Goal: Task Accomplishment & Management: Manage account settings

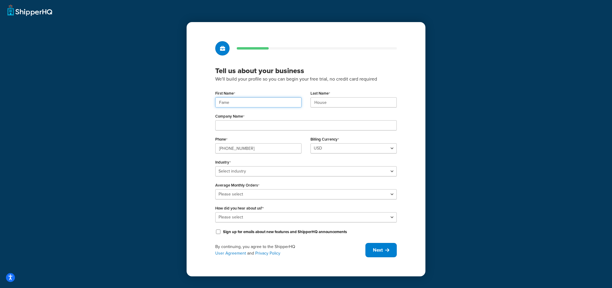
click at [243, 107] on input "Fame" at bounding box center [258, 102] width 86 height 10
drag, startPoint x: 243, startPoint y: 107, endPoint x: 44, endPoint y: 119, distance: 199.6
click at [234, 107] on input "Fame" at bounding box center [258, 102] width 86 height 10
click at [250, 98] on input "Fame" at bounding box center [258, 102] width 86 height 10
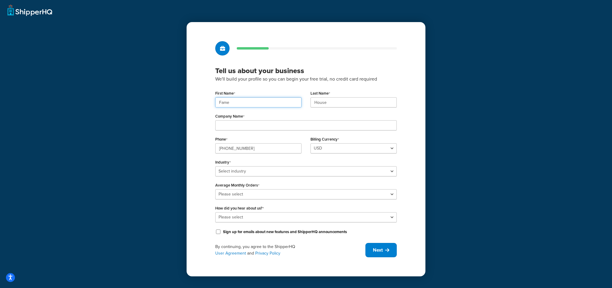
paste input "UMG"
type input "UMG"
click at [334, 104] on input "House" at bounding box center [354, 102] width 86 height 10
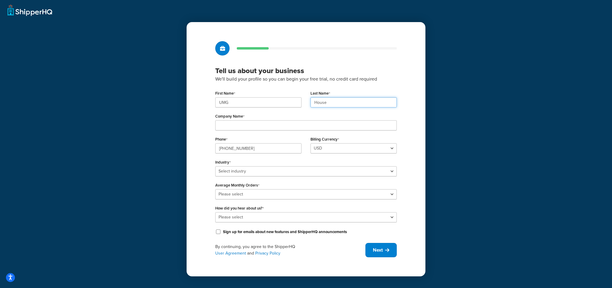
paste input "UMG"
type input "UMG"
click at [285, 128] on input "Company Name" at bounding box center [306, 125] width 182 height 10
paste input "Universal Music Group"
type input "Universal Music Group"
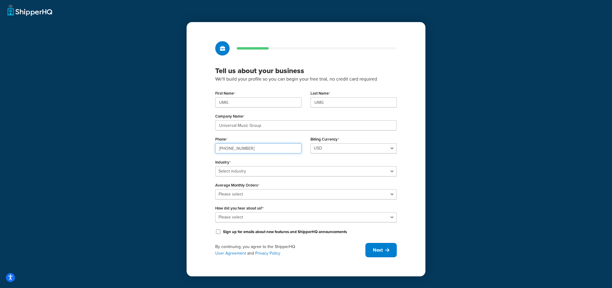
click at [241, 148] on input "(+33) 01.44.41.91.91" at bounding box center [258, 148] width 86 height 10
paste input "8449137510"
type input "8449137510"
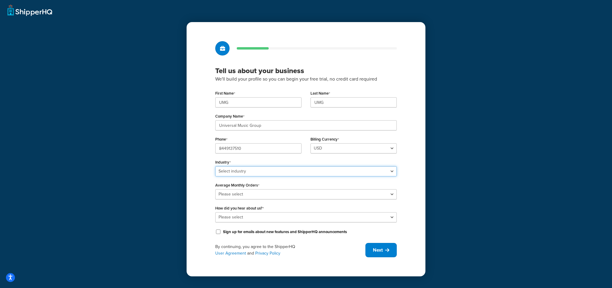
click at [256, 170] on select "Select industry Automotive Adult Agriculture Alcohol, Tobacco & CBD Arts & Craf…" at bounding box center [306, 171] width 182 height 10
select select "25"
click at [215, 166] on select "Select industry Automotive Adult Agriculture Alcohol, Tobacco & CBD Arts & Craf…" at bounding box center [306, 171] width 182 height 10
click at [242, 195] on select "Please select 0-500 501-1,000 1,001-10,000 10,001-20,000 Over 20,000" at bounding box center [306, 194] width 182 height 10
select select "3"
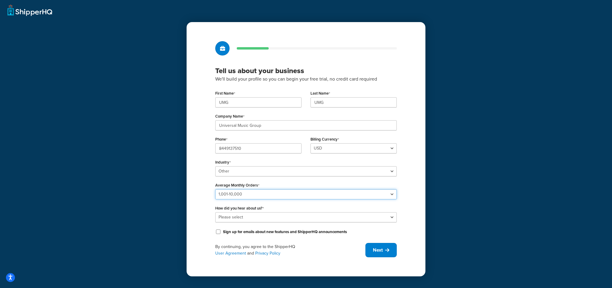
click at [215, 189] on select "Please select 0-500 501-1,000 1,001-10,000 10,001-20,000 Over 20,000" at bounding box center [306, 194] width 182 height 10
click at [247, 218] on select "Please select Online Search App Store or Marketplace Listing Referred by Agency…" at bounding box center [306, 217] width 182 height 10
select select "10"
click at [215, 212] on select "Please select Online Search App Store or Marketplace Listing Referred by Agency…" at bounding box center [306, 217] width 182 height 10
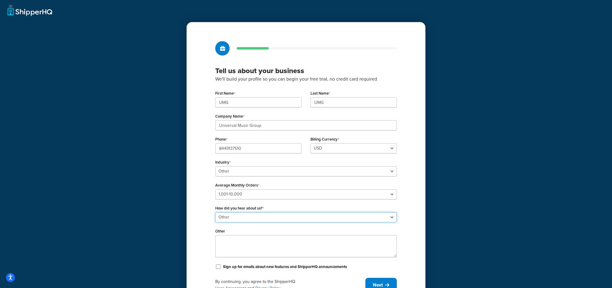
scroll to position [29, 0]
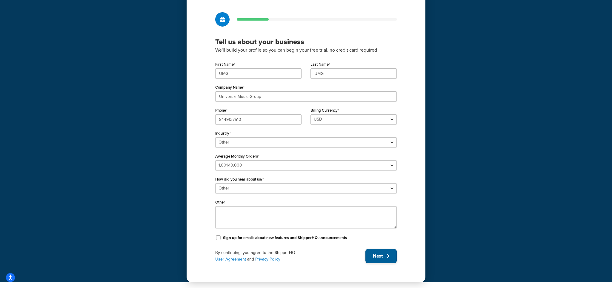
click at [377, 253] on span "Next" at bounding box center [378, 256] width 10 height 7
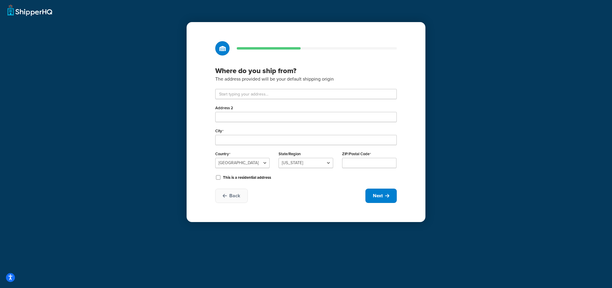
drag, startPoint x: 203, startPoint y: 108, endPoint x: 222, endPoint y: 99, distance: 21.4
click at [206, 107] on div "Where do you ship from? The address provided will be your default shipping orig…" at bounding box center [306, 122] width 239 height 200
click at [239, 94] on input "text" at bounding box center [306, 94] width 182 height 10
click at [262, 94] on input "text" at bounding box center [306, 94] width 182 height 10
paste input "123 S Broad St, 26th Floor"
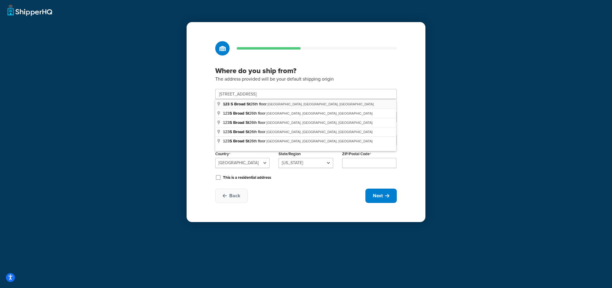
type input "123 S Broad St 26th floor"
type input "Philadelphia"
select select "38"
type input "19109"
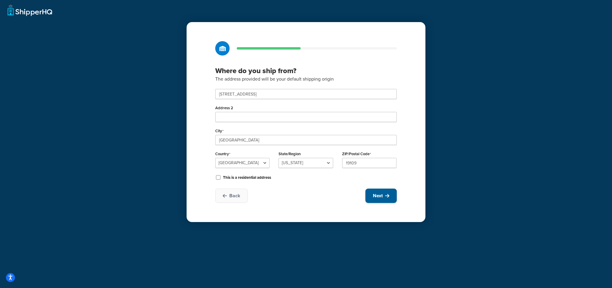
click at [377, 200] on button "Next" at bounding box center [381, 196] width 31 height 14
select select "1"
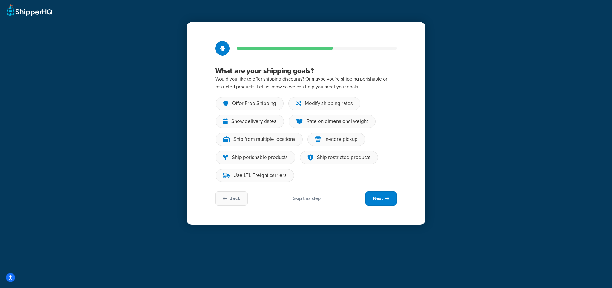
click at [309, 198] on div "Skip this step" at bounding box center [307, 198] width 28 height 7
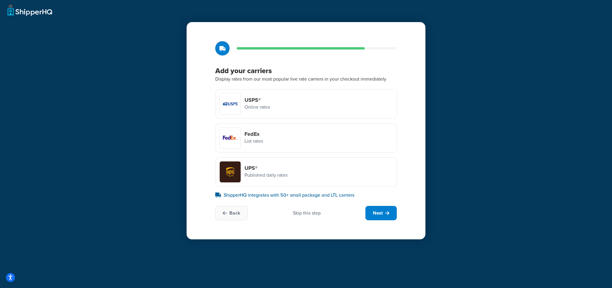
click at [310, 210] on div "Skip this step" at bounding box center [307, 213] width 28 height 7
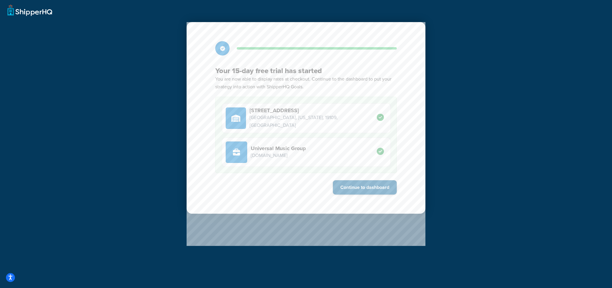
click at [372, 186] on button "Continue to dashboard" at bounding box center [365, 187] width 64 height 14
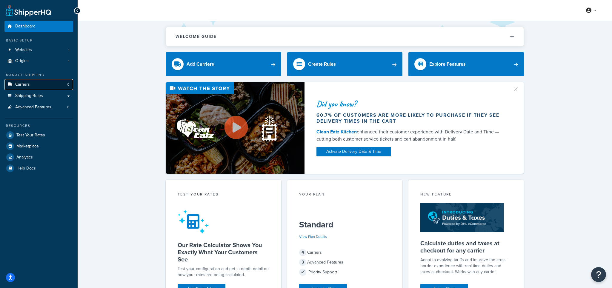
click at [31, 84] on link "Carriers 0" at bounding box center [38, 84] width 69 height 11
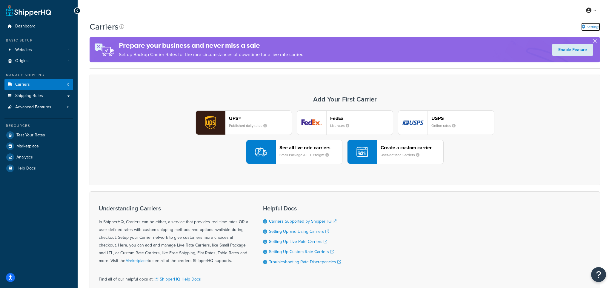
click at [594, 26] on link "Settings" at bounding box center [591, 27] width 19 height 8
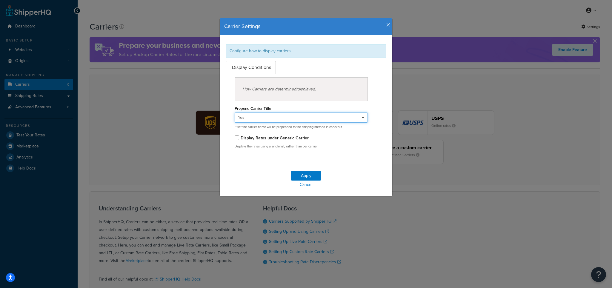
click at [272, 118] on select "Yes No" at bounding box center [301, 118] width 133 height 10
select select "false"
click at [235, 113] on select "Yes No" at bounding box center [301, 118] width 133 height 10
click at [298, 177] on button "Apply" at bounding box center [306, 176] width 30 height 10
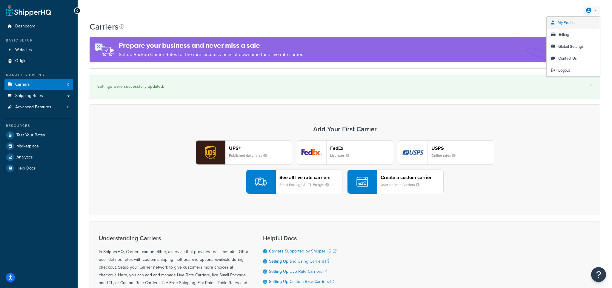
click at [576, 20] on link "My Profile" at bounding box center [573, 23] width 53 height 12
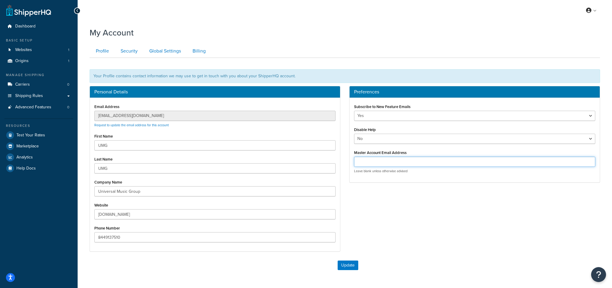
click at [398, 161] on input "Master Account Email Address" at bounding box center [474, 162] width 241 height 10
paste input "[EMAIL_ADDRESS][DOMAIN_NAME]"
type input "[EMAIL_ADDRESS][DOMAIN_NAME]"
click at [341, 264] on button "Update" at bounding box center [348, 266] width 21 height 10
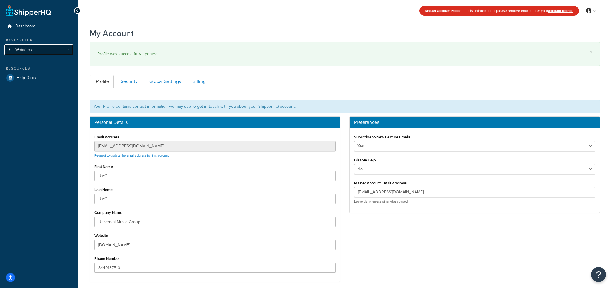
click at [35, 51] on link "Websites 1" at bounding box center [38, 50] width 69 height 11
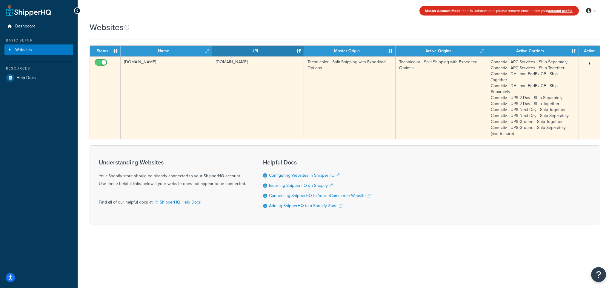
click at [587, 65] on button "button" at bounding box center [590, 64] width 8 height 10
click at [563, 75] on link "Edit" at bounding box center [565, 76] width 47 height 12
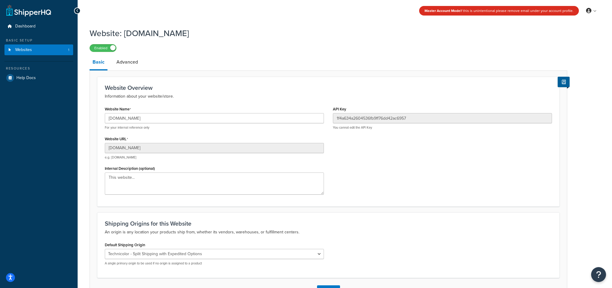
scroll to position [44, 0]
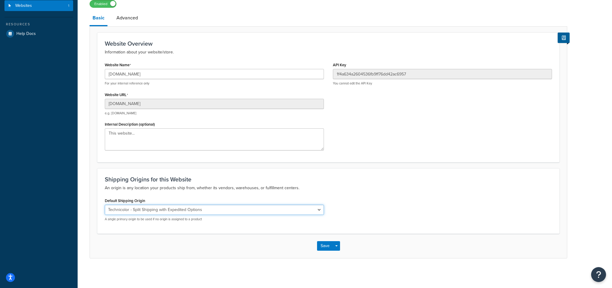
click at [166, 211] on select "El Famoso Artist Endeavor (OG) Graphik Dimensions Artivise Printful [PERSON_NAM…" at bounding box center [214, 210] width 219 height 10
select select "68760"
click at [105, 205] on select "El Famoso Artist Endeavor (OG) Graphik Dimensions Artivise Printful [PERSON_NAM…" at bounding box center [214, 210] width 219 height 10
click at [322, 249] on button "Save" at bounding box center [325, 246] width 16 height 10
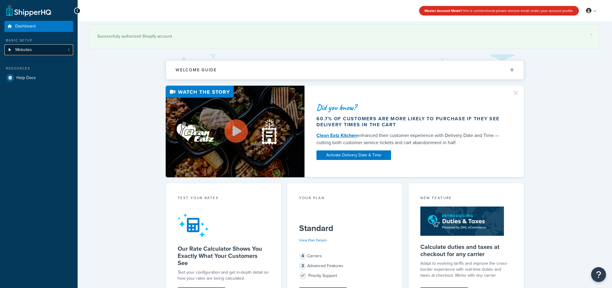
click at [38, 53] on link "Websites 1" at bounding box center [38, 50] width 69 height 11
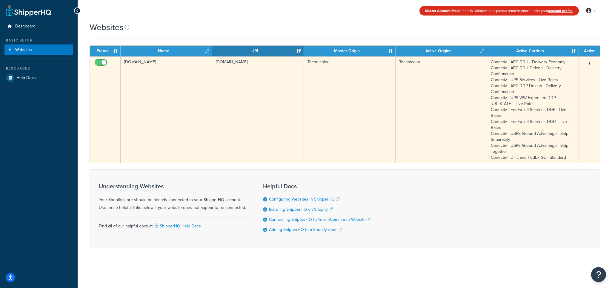
click at [592, 64] on button "button" at bounding box center [590, 64] width 8 height 10
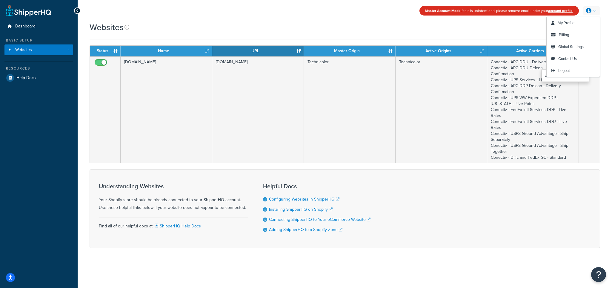
click at [598, 13] on link at bounding box center [591, 10] width 17 height 9
click at [571, 21] on span "My Profile" at bounding box center [566, 23] width 17 height 6
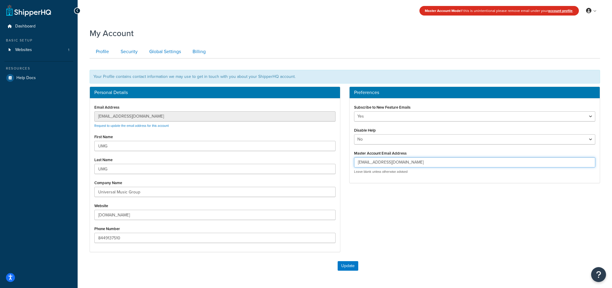
click at [394, 163] on input "[EMAIL_ADDRESS][DOMAIN_NAME]" at bounding box center [474, 162] width 241 height 10
paste input "[DOMAIN_NAME][EMAIL_ADDRESS][DOMAIN_NAME]"
type input "[DOMAIN_NAME][EMAIL_ADDRESS][DOMAIN_NAME]"
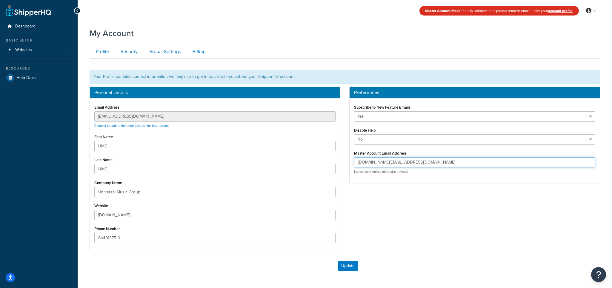
drag, startPoint x: 444, startPoint y: 163, endPoint x: 297, endPoint y: 155, distance: 146.9
click at [299, 157] on div "Personal Details Email Address [EMAIL_ADDRESS][DOMAIN_NAME] Request to update t…" at bounding box center [345, 173] width 520 height 172
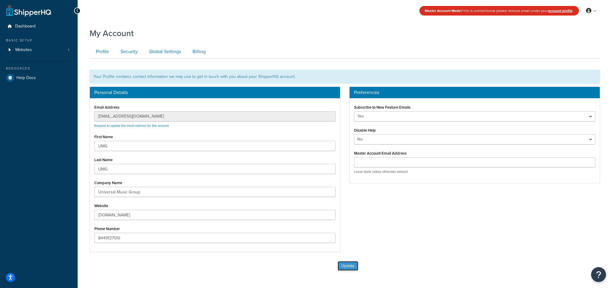
click at [352, 267] on button "Update" at bounding box center [348, 266] width 21 height 10
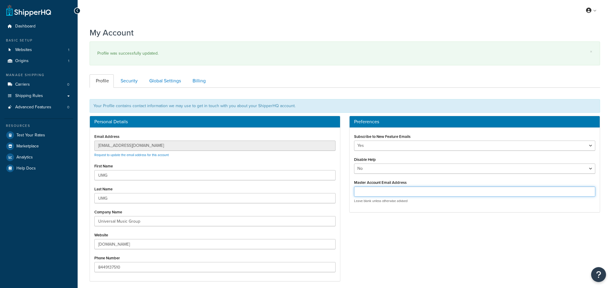
click at [379, 191] on input "Master Account Email Address" at bounding box center [474, 192] width 241 height 10
paste input "[DOMAIN_NAME][EMAIL_ADDRESS][DOMAIN_NAME]"
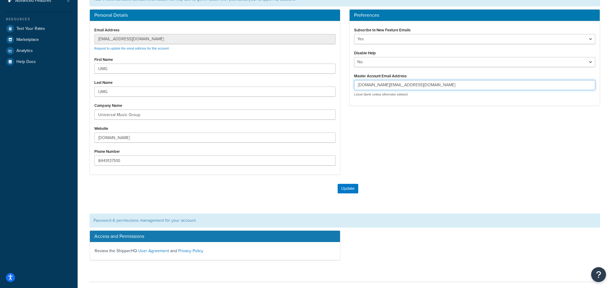
scroll to position [122, 0]
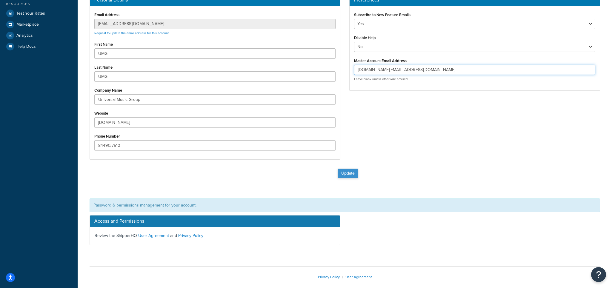
type input "[DOMAIN_NAME][EMAIL_ADDRESS][DOMAIN_NAME]"
click at [352, 177] on button "Update" at bounding box center [348, 174] width 21 height 10
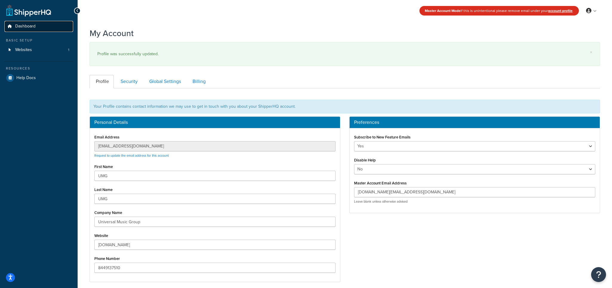
click at [31, 26] on span "Dashboard" at bounding box center [25, 26] width 20 height 5
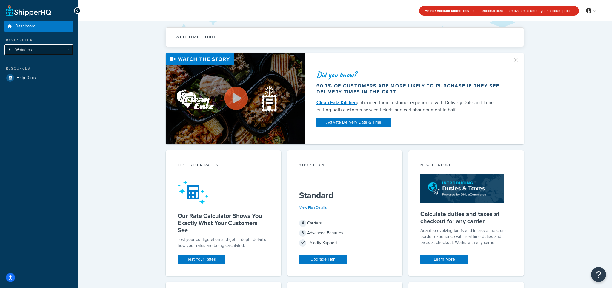
click at [25, 52] on span "Websites" at bounding box center [23, 50] width 17 height 5
